Goal: Task Accomplishment & Management: Manage account settings

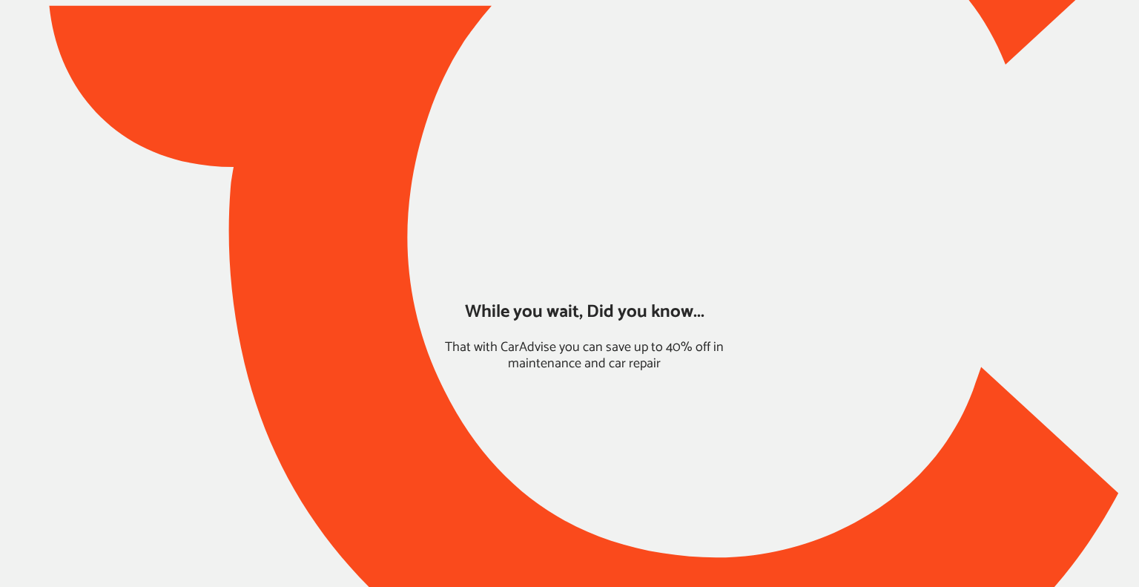
type input "*****"
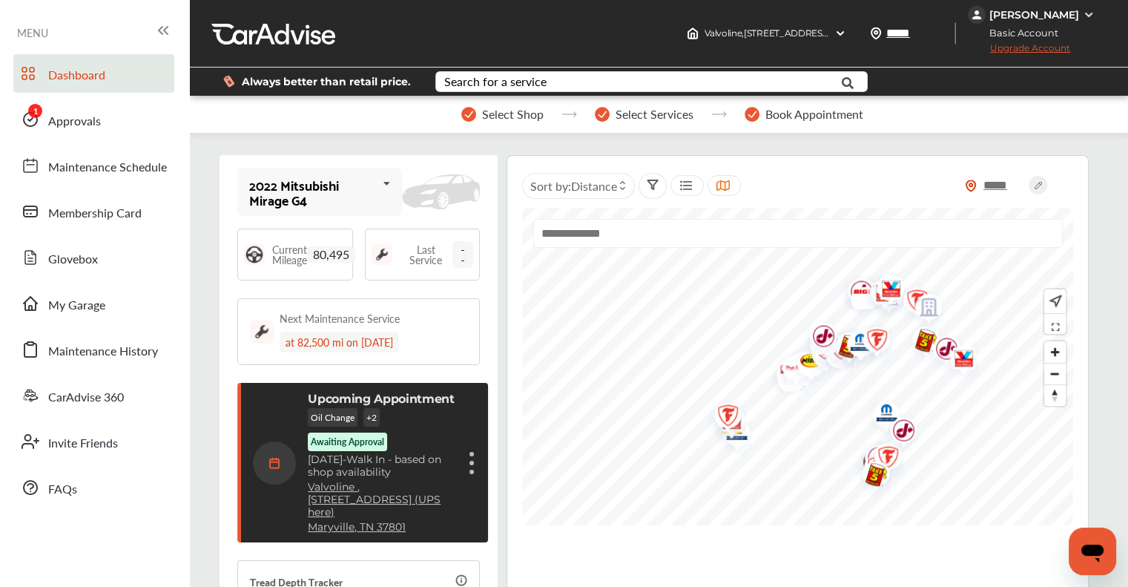
click at [447, 223] on div "Oil Change + 2 Awaiting Approval" at bounding box center [382, 429] width 148 height 43
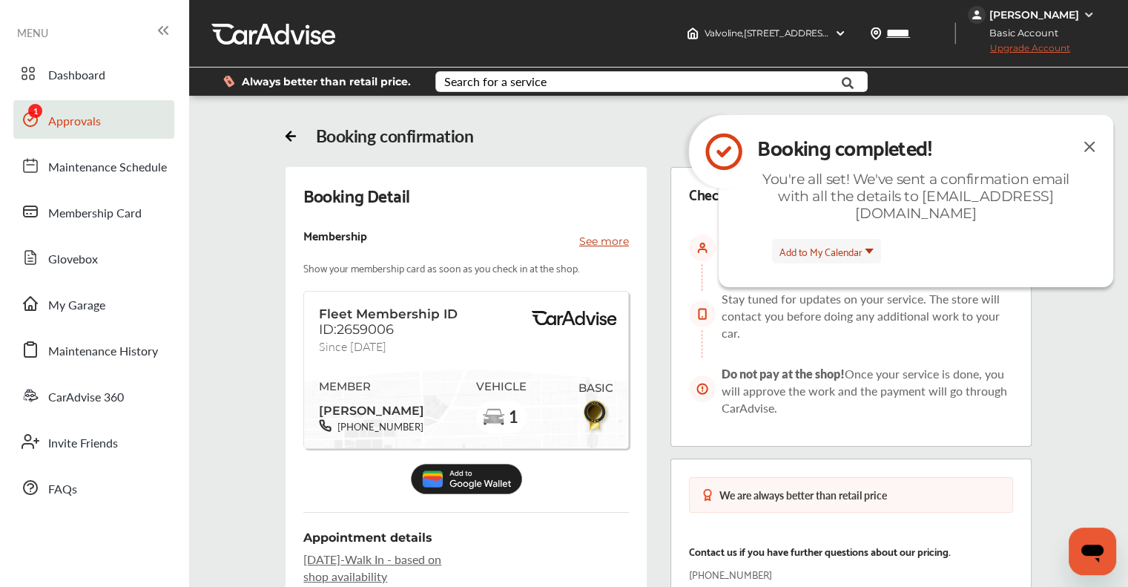
click at [91, 116] on span "Approvals" at bounding box center [74, 121] width 53 height 19
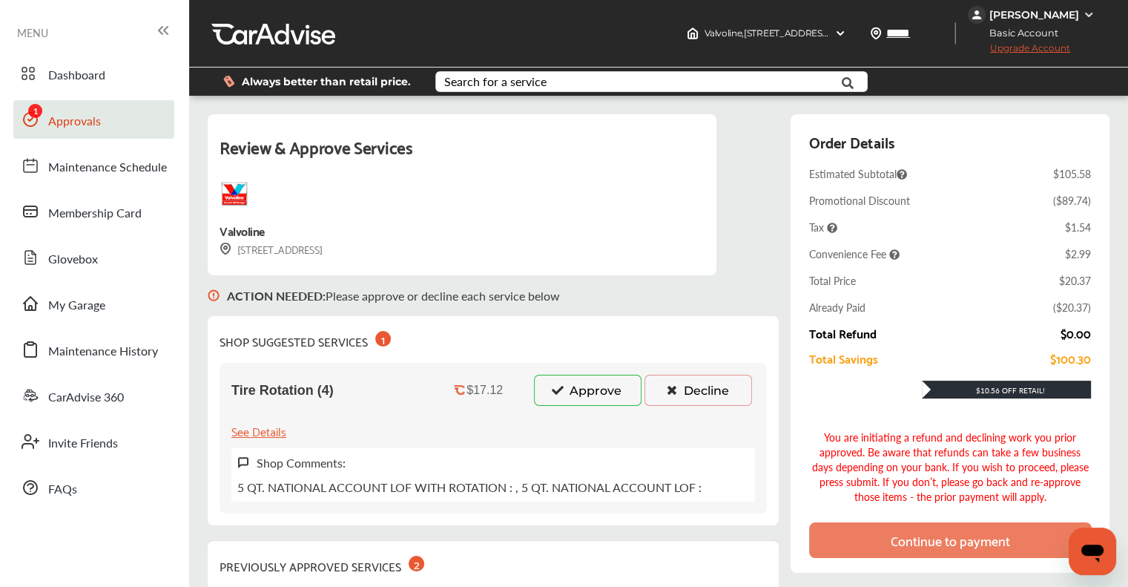
click at [541, 223] on button "Approve" at bounding box center [588, 390] width 108 height 31
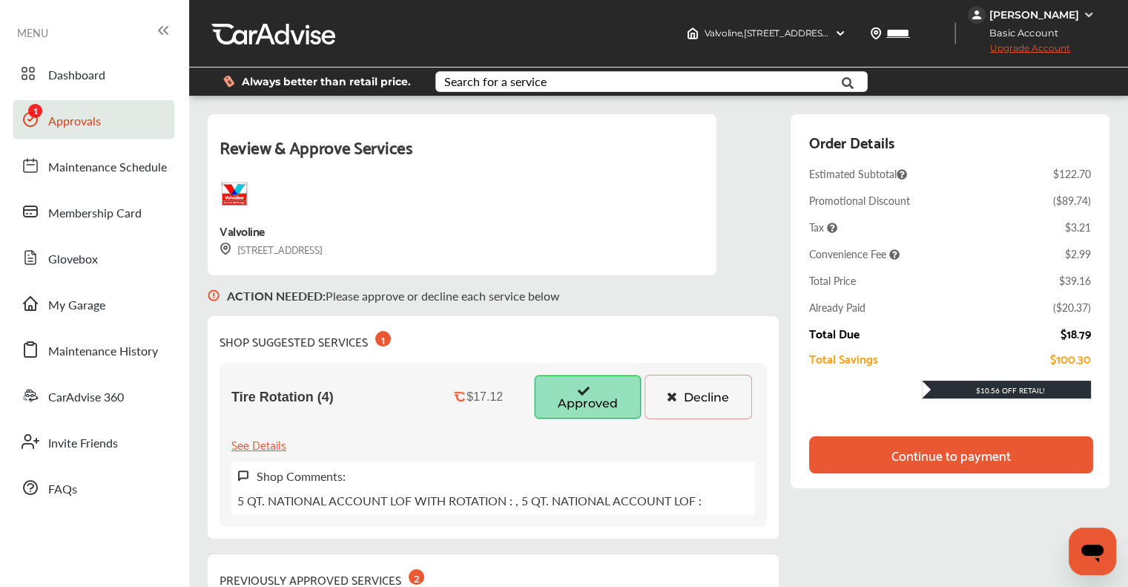
click at [571, 223] on div "Continue to payment" at bounding box center [950, 454] width 119 height 15
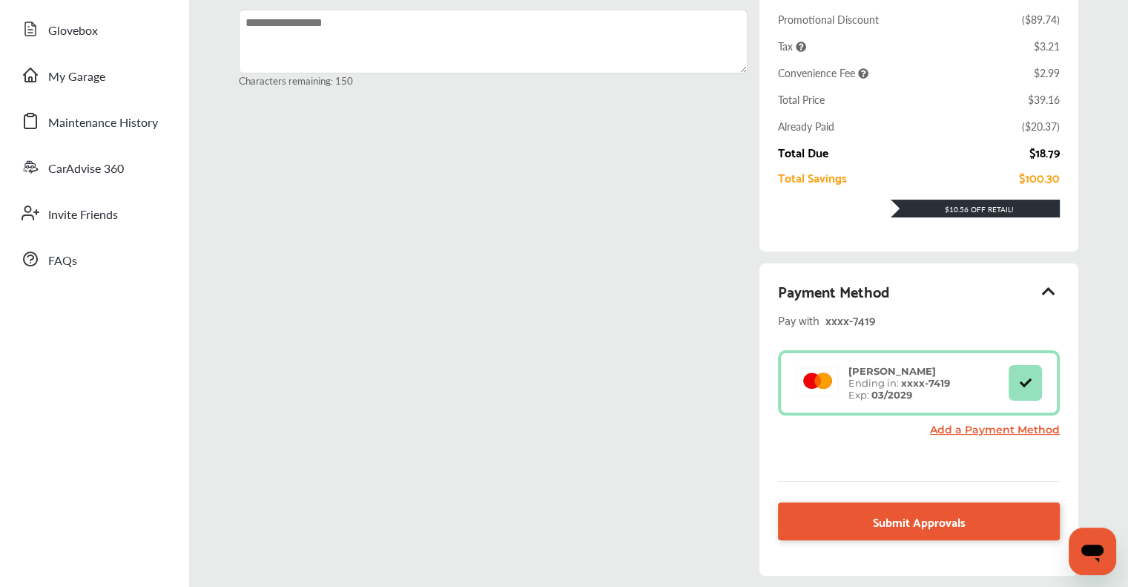
scroll to position [148, 0]
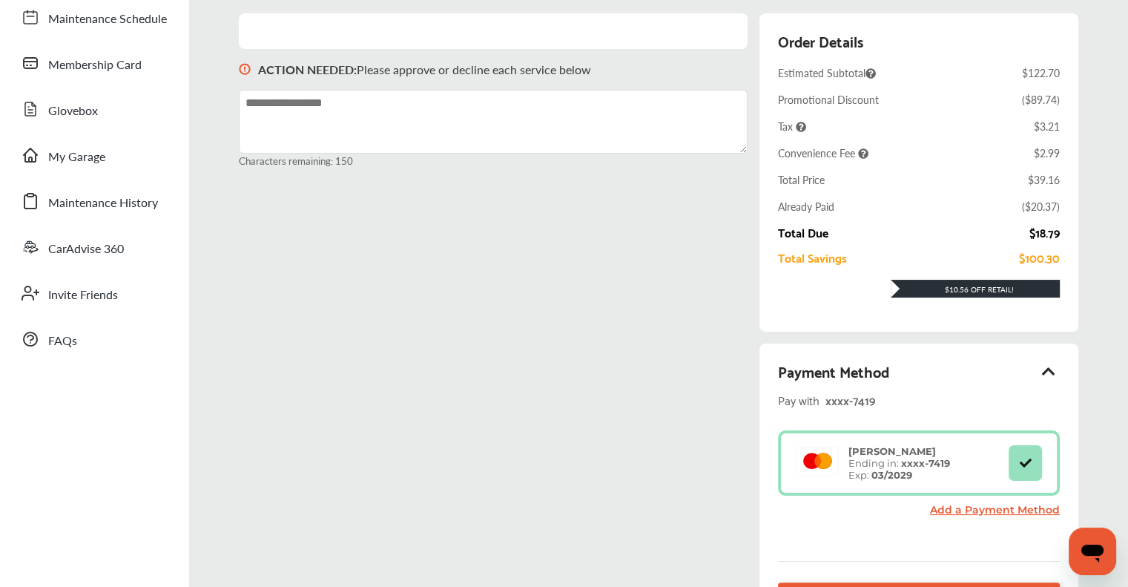
click at [571, 223] on div "ACTION NEEDED : Please approve or decline each service below Characters remaini…" at bounding box center [659, 341] width 840 height 657
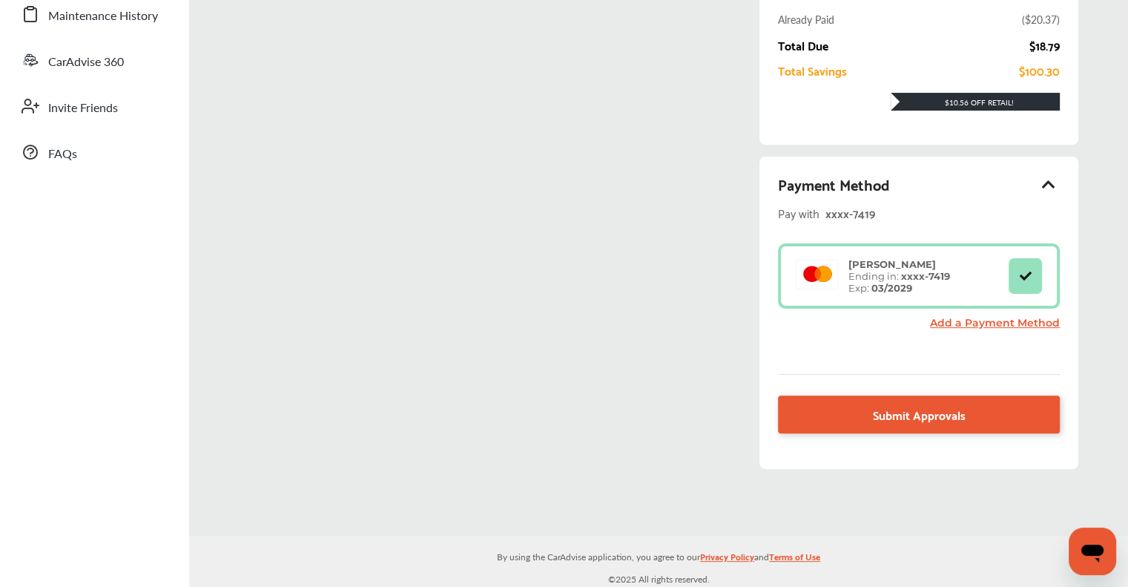
scroll to position [337, 0]
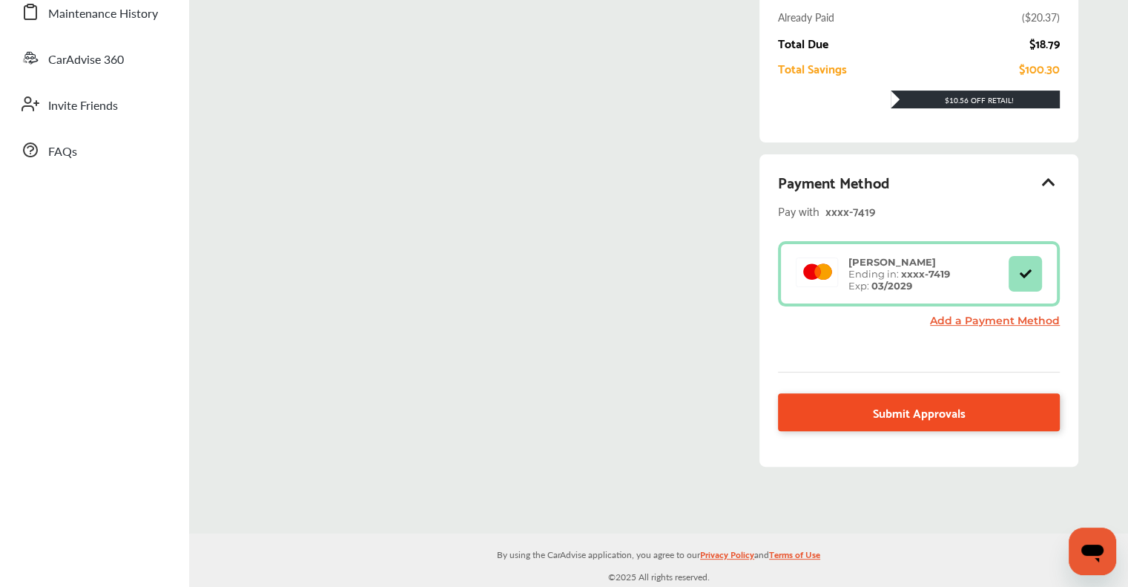
click at [571, 223] on link "Submit Approvals" at bounding box center [919, 412] width 282 height 38
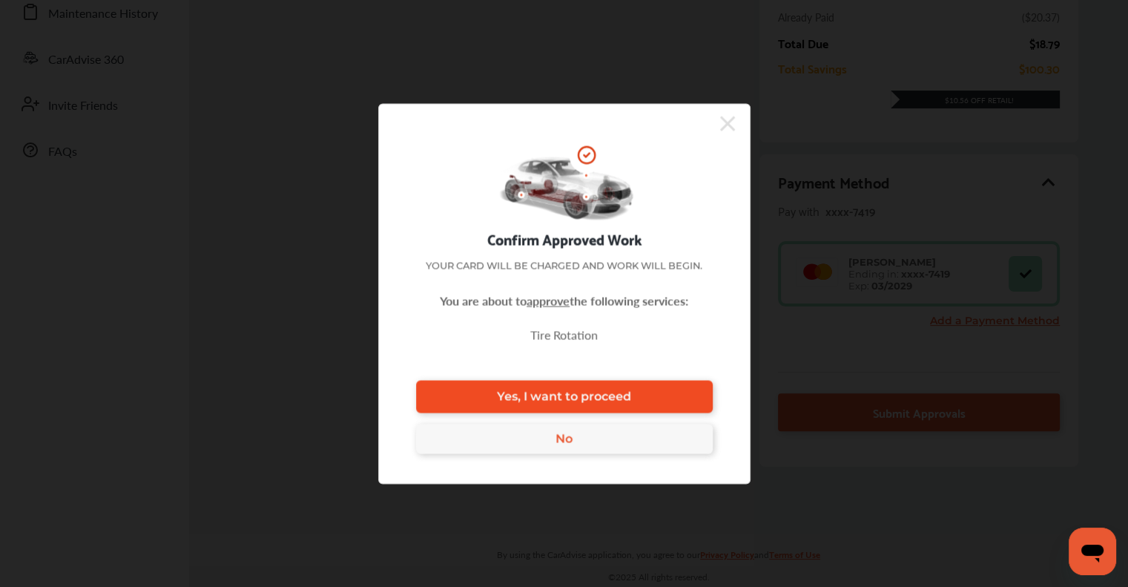
click at [571, 223] on link "Yes, I want to proceed" at bounding box center [564, 396] width 297 height 33
